Goal: Leave review/rating: Leave review/rating

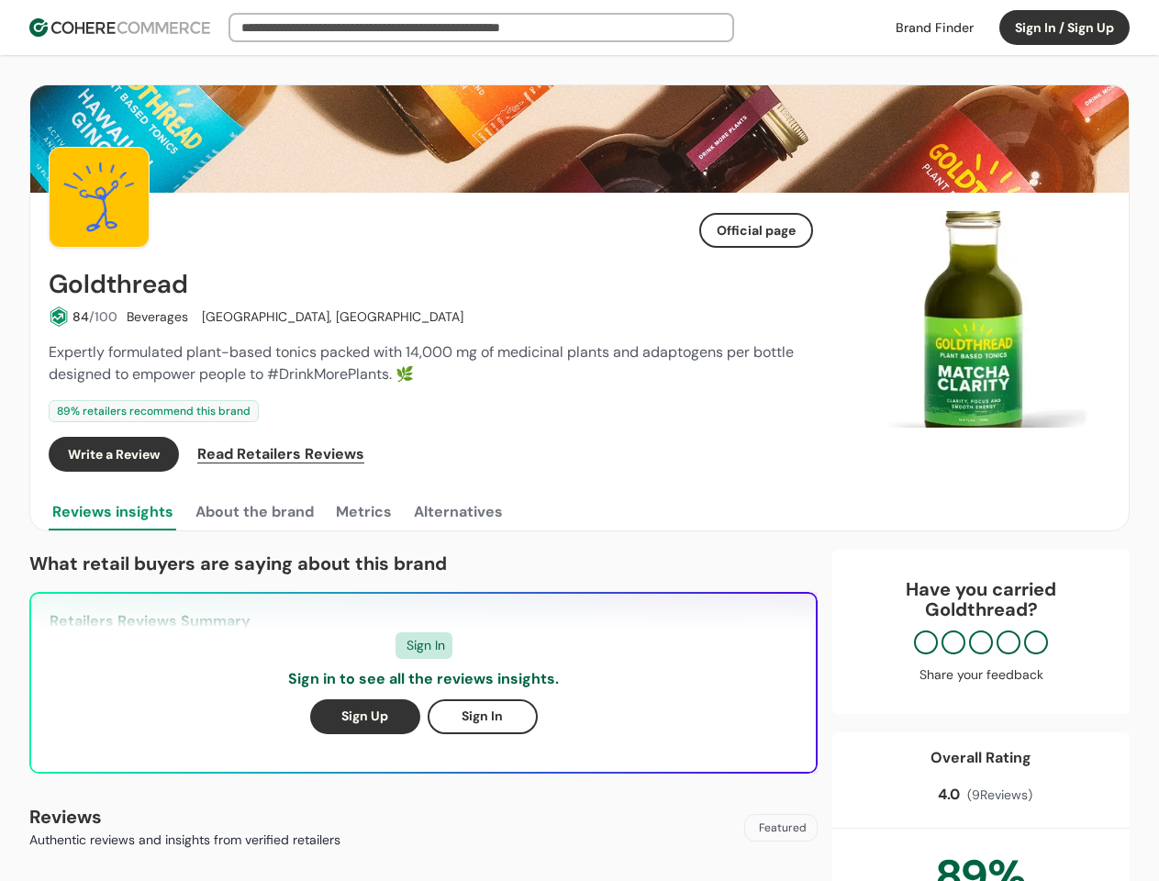
click at [579, 441] on div "Write a Review Read Retailers Reviews" at bounding box center [431, 454] width 764 height 35
click at [1065, 28] on button "Sign In / Sign Up" at bounding box center [1064, 27] width 130 height 35
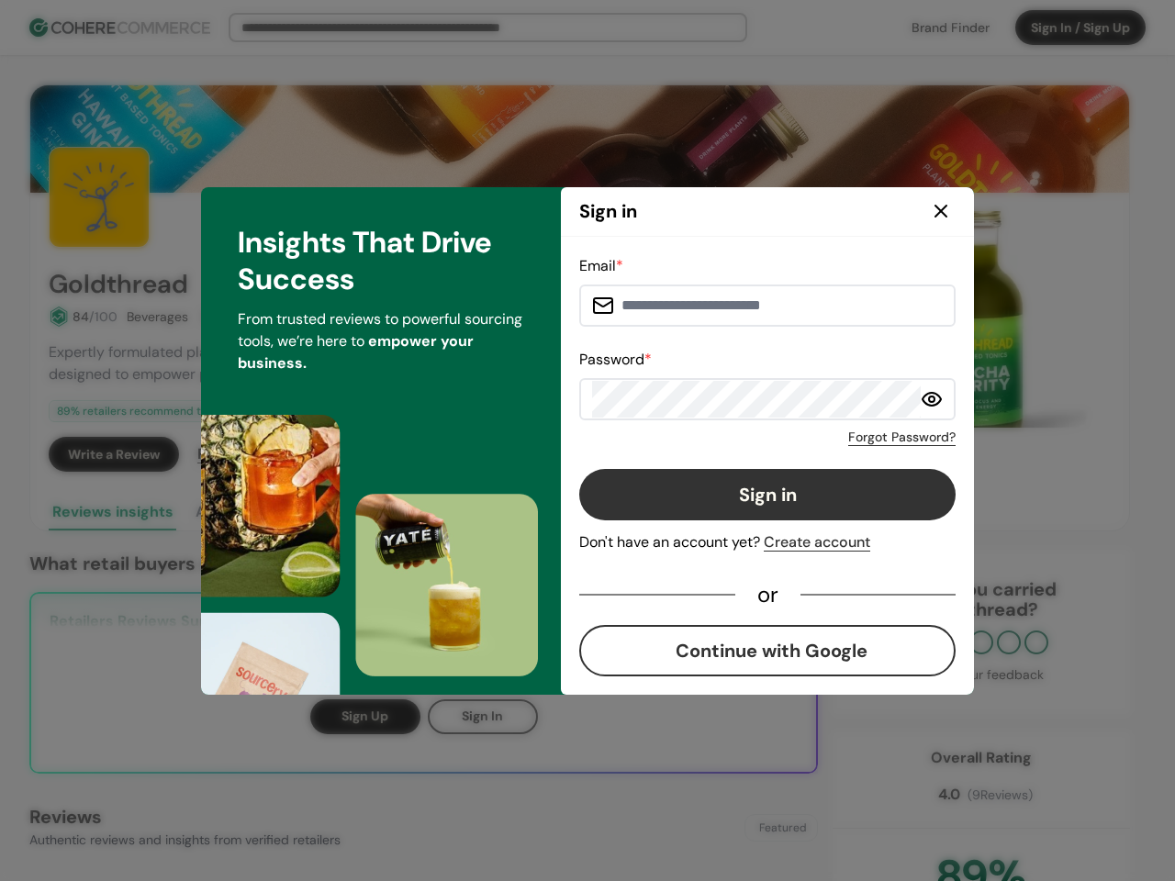
click at [756, 454] on div "Email * Password * Forgot Password? Sign in Don't have an account yet? Create a…" at bounding box center [767, 465] width 376 height 421
click at [797, 454] on div "Email * Password * Forgot Password? Sign in Don't have an account yet? Create a…" at bounding box center [767, 465] width 376 height 421
click at [253, 512] on div "Insights That Drive Success From trusted reviews to powerful sourcing tools, we…" at bounding box center [381, 441] width 360 height 508
click at [363, 512] on div "Insights That Drive Success From trusted reviews to powerful sourcing tools, we…" at bounding box center [381, 441] width 360 height 508
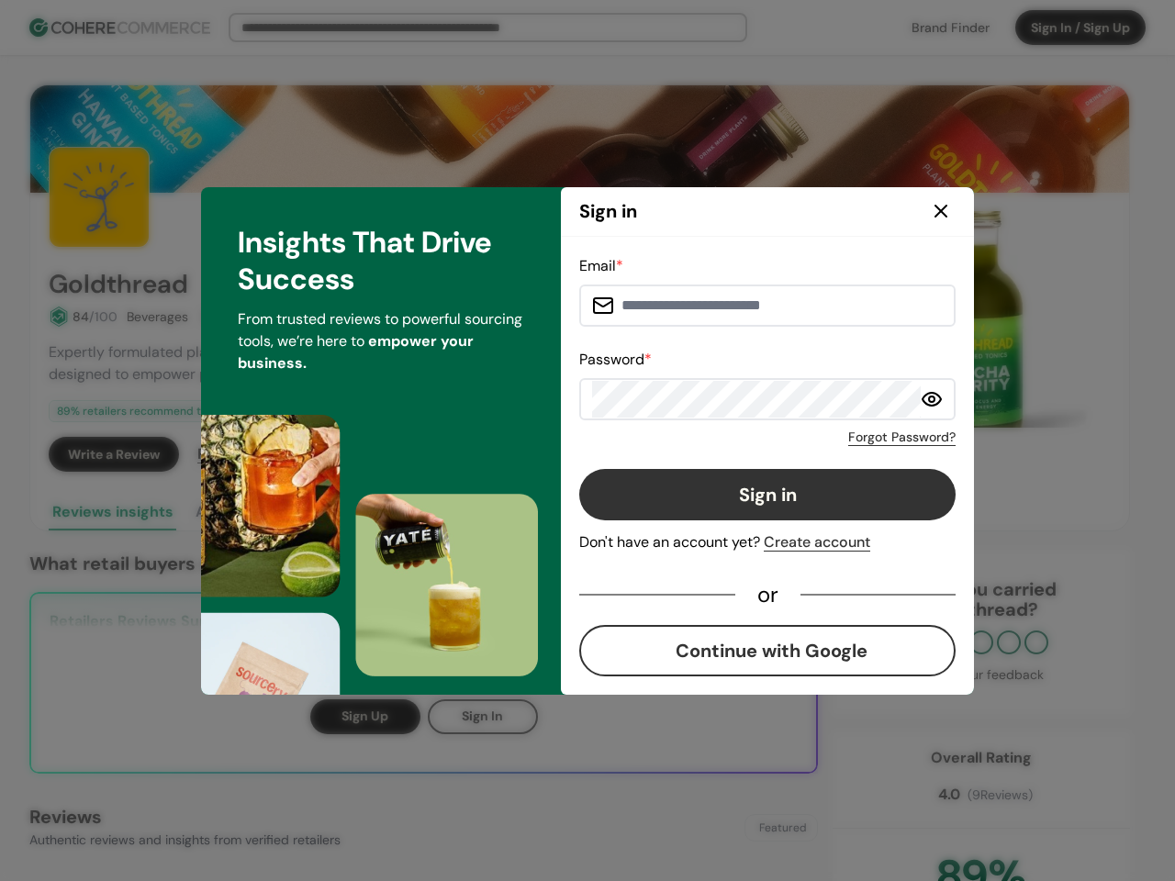
click at [457, 512] on div "Insights That Drive Success From trusted reviews to powerful sourcing tools, we…" at bounding box center [381, 441] width 360 height 508
click at [973, 319] on div "Email * Password * Forgot Password? Sign in Don't have an account yet? Create a…" at bounding box center [767, 466] width 413 height 458
